Goal: Check status

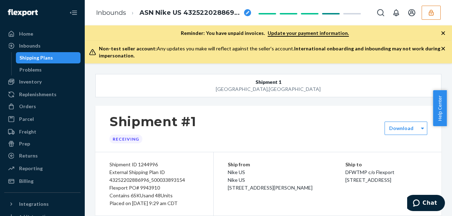
scroll to position [172, 0]
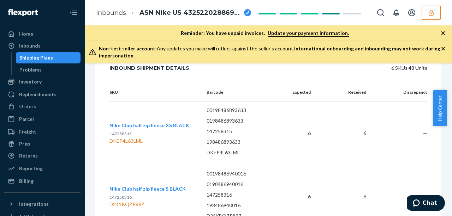
drag, startPoint x: 450, startPoint y: 107, endPoint x: 450, endPoint y: 87, distance: 19.8
click at [450, 87] on body "Home Inbounds Shipping Plans Problems Inventory Products Branded Packaging Repl…" at bounding box center [226, 108] width 452 height 216
click at [449, 104] on div "Help Center" at bounding box center [442, 108] width 19 height 36
click at [448, 110] on div "Help Center" at bounding box center [442, 108] width 19 height 36
drag, startPoint x: 449, startPoint y: 110, endPoint x: 448, endPoint y: 94, distance: 15.9
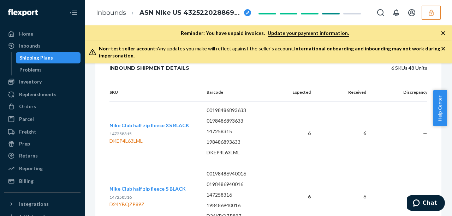
click at [448, 94] on div "Help Center" at bounding box center [442, 108] width 19 height 36
drag, startPoint x: 450, startPoint y: 106, endPoint x: 446, endPoint y: 127, distance: 20.8
click at [446, 127] on body "Home Inbounds Shipping Plans Problems Inventory Products Branded Packaging Repl…" at bounding box center [226, 108] width 452 height 216
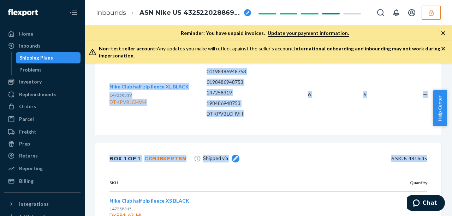
drag, startPoint x: 343, startPoint y: 140, endPoint x: 400, endPoint y: 233, distance: 109.0
click at [400, 216] on html "Home Inbounds Shipping Plans Problems Inventory Products Branded Packaging Repl…" at bounding box center [226, 108] width 452 height 216
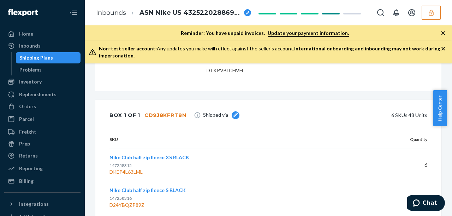
click at [50, 60] on div "Shipping Plans" at bounding box center [36, 57] width 34 height 7
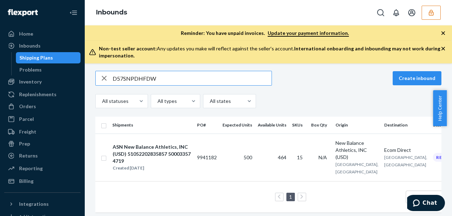
scroll to position [58, 0]
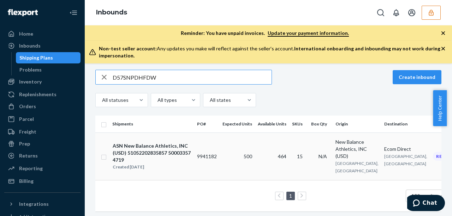
type input "D57SNPDHFDW"
click at [226, 146] on td "500" at bounding box center [236, 157] width 35 height 48
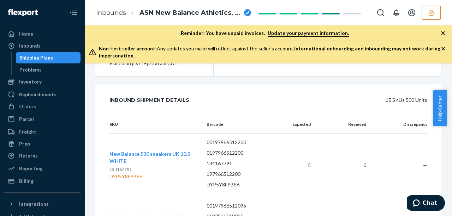
scroll to position [874, 0]
